Goal: Transaction & Acquisition: Purchase product/service

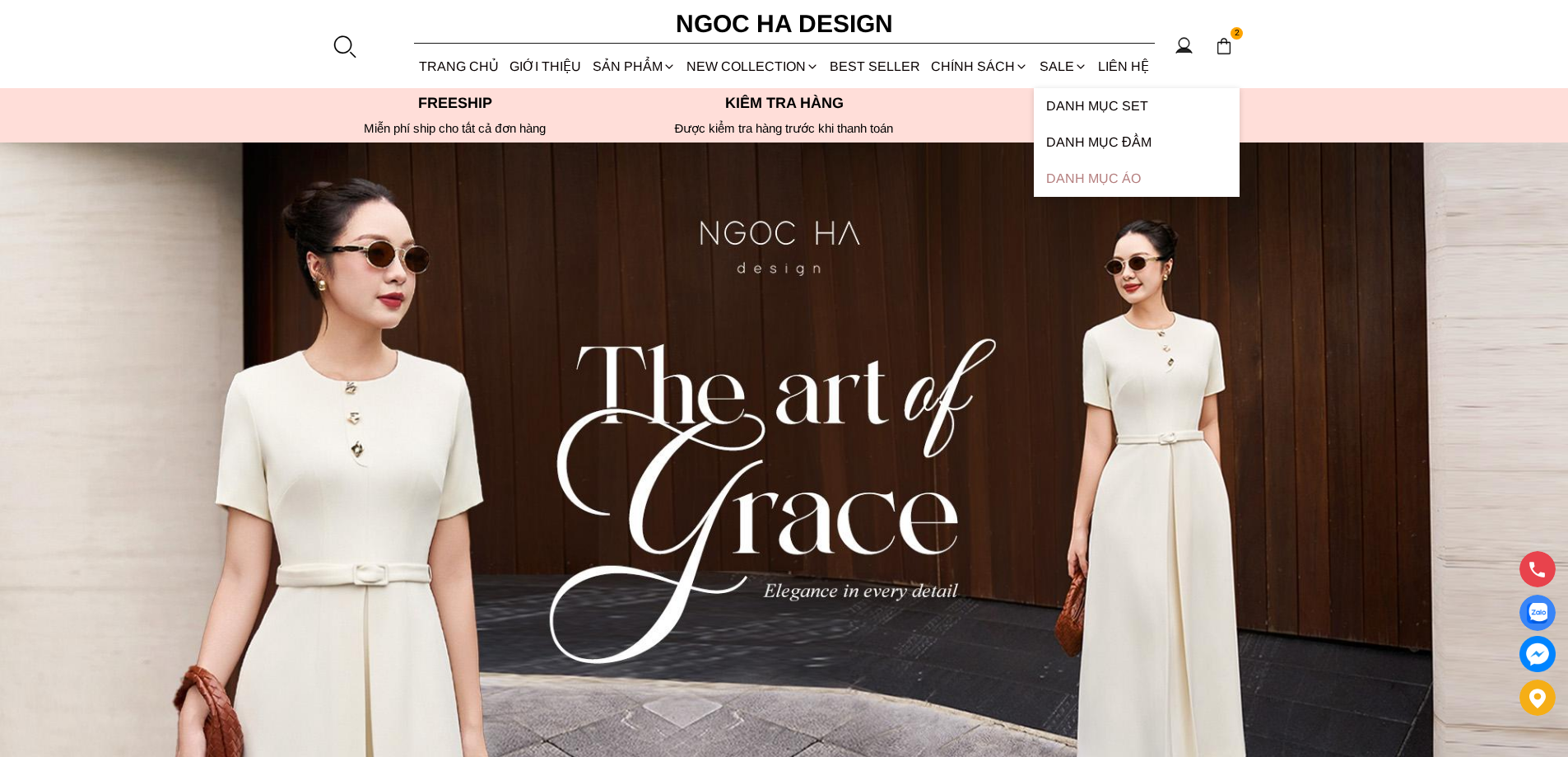
click at [1084, 175] on link "Danh Mục Áo" at bounding box center [1136, 178] width 206 height 36
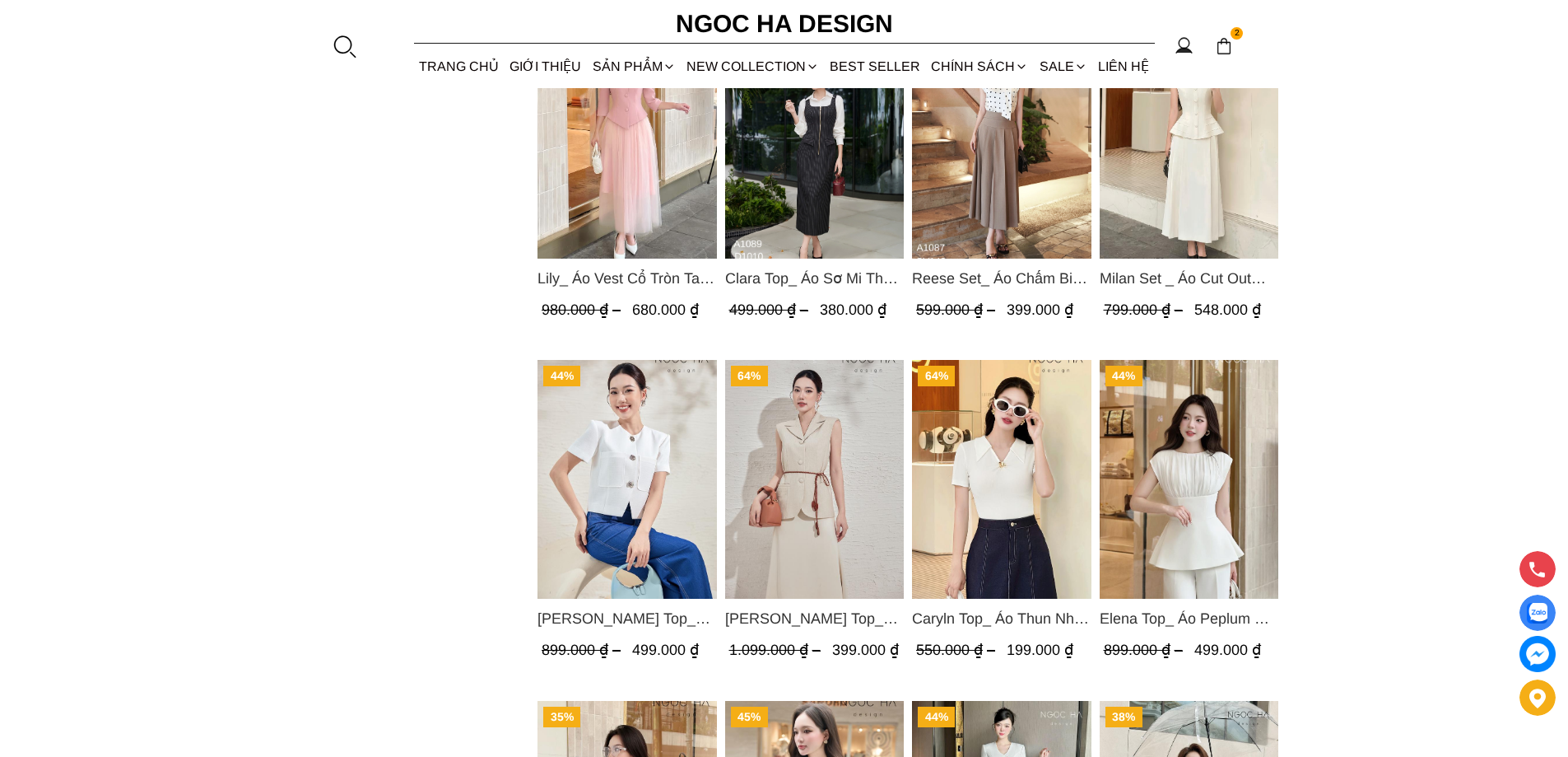
scroll to position [1483, 0]
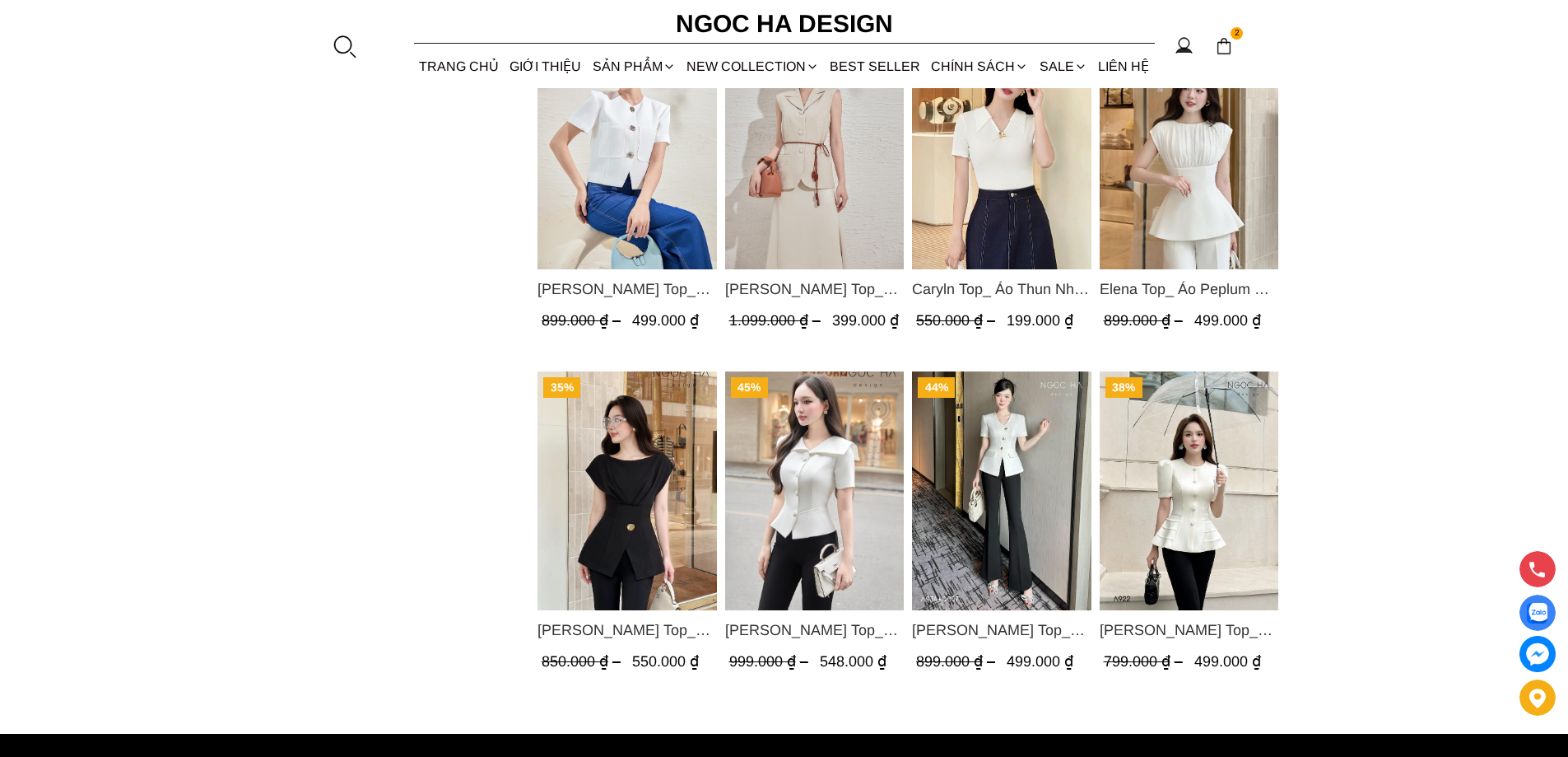
click at [806, 500] on img "Product image - Fiona Top_ Áo Vest Cách Điệu Cổ Ngang Vạt Chéo Tay Cộc Màu Trắn…" at bounding box center [813, 491] width 179 height 239
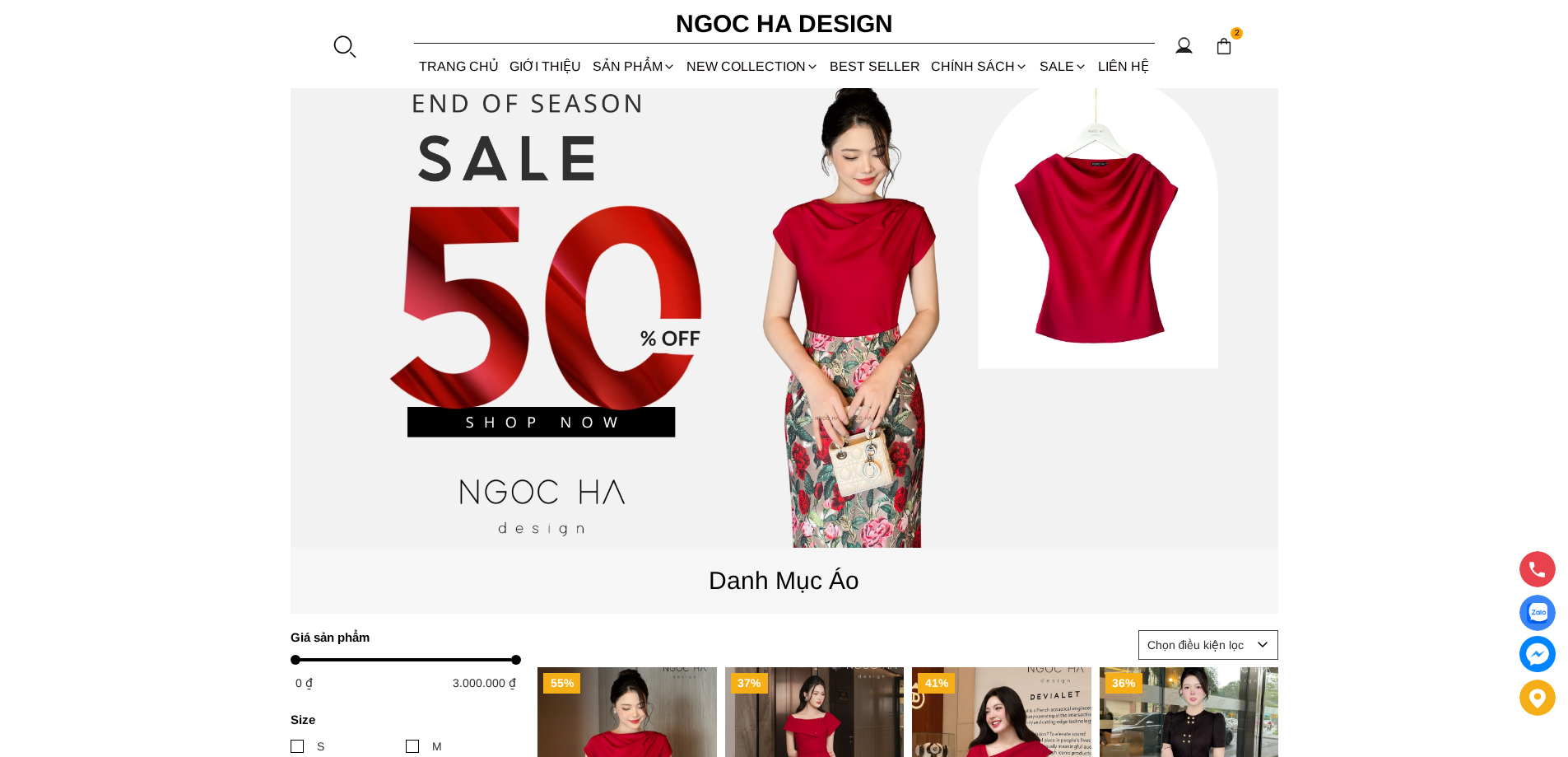
scroll to position [0, 0]
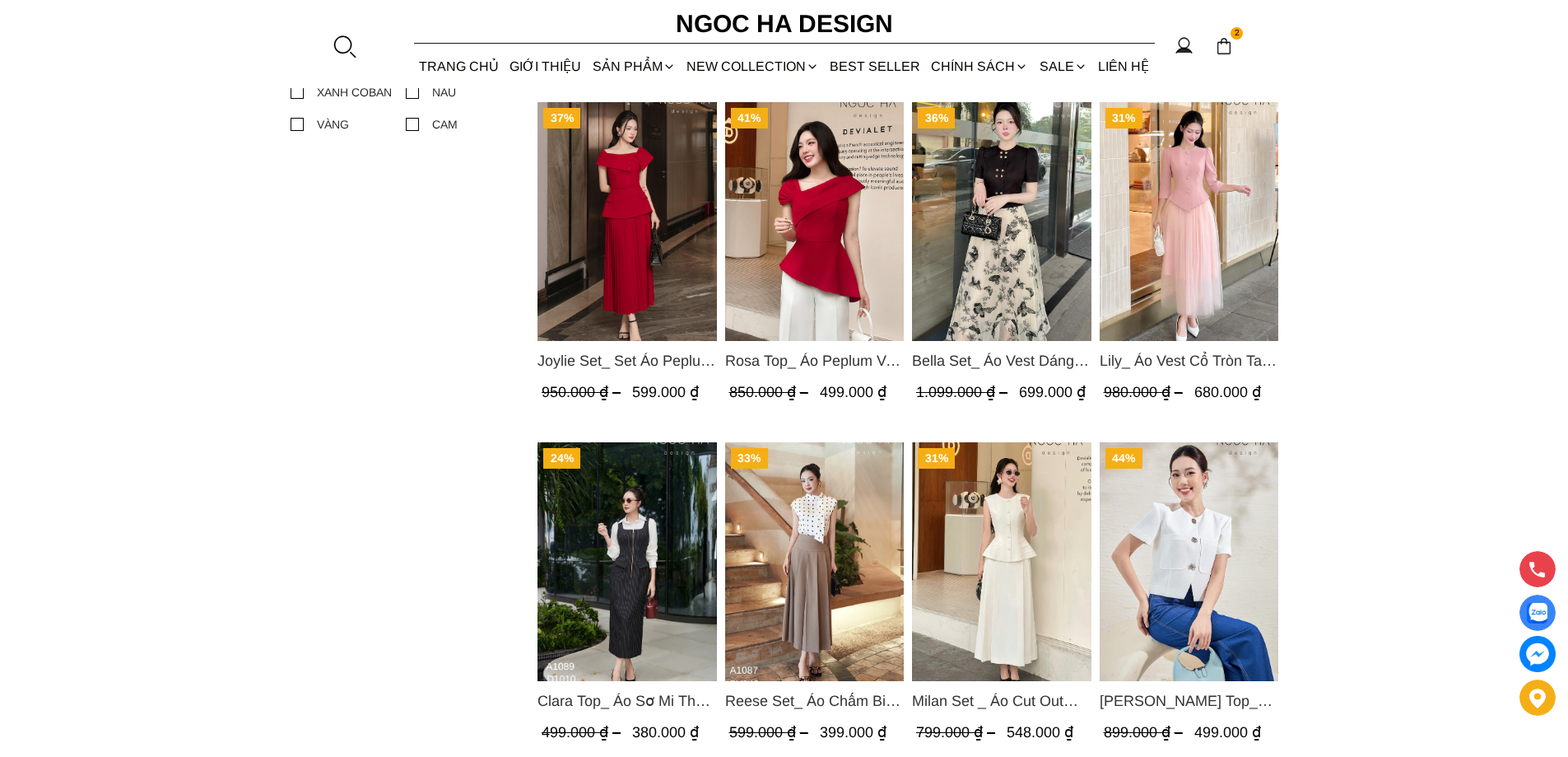
scroll to position [1153, 0]
